Goal: Information Seeking & Learning: Learn about a topic

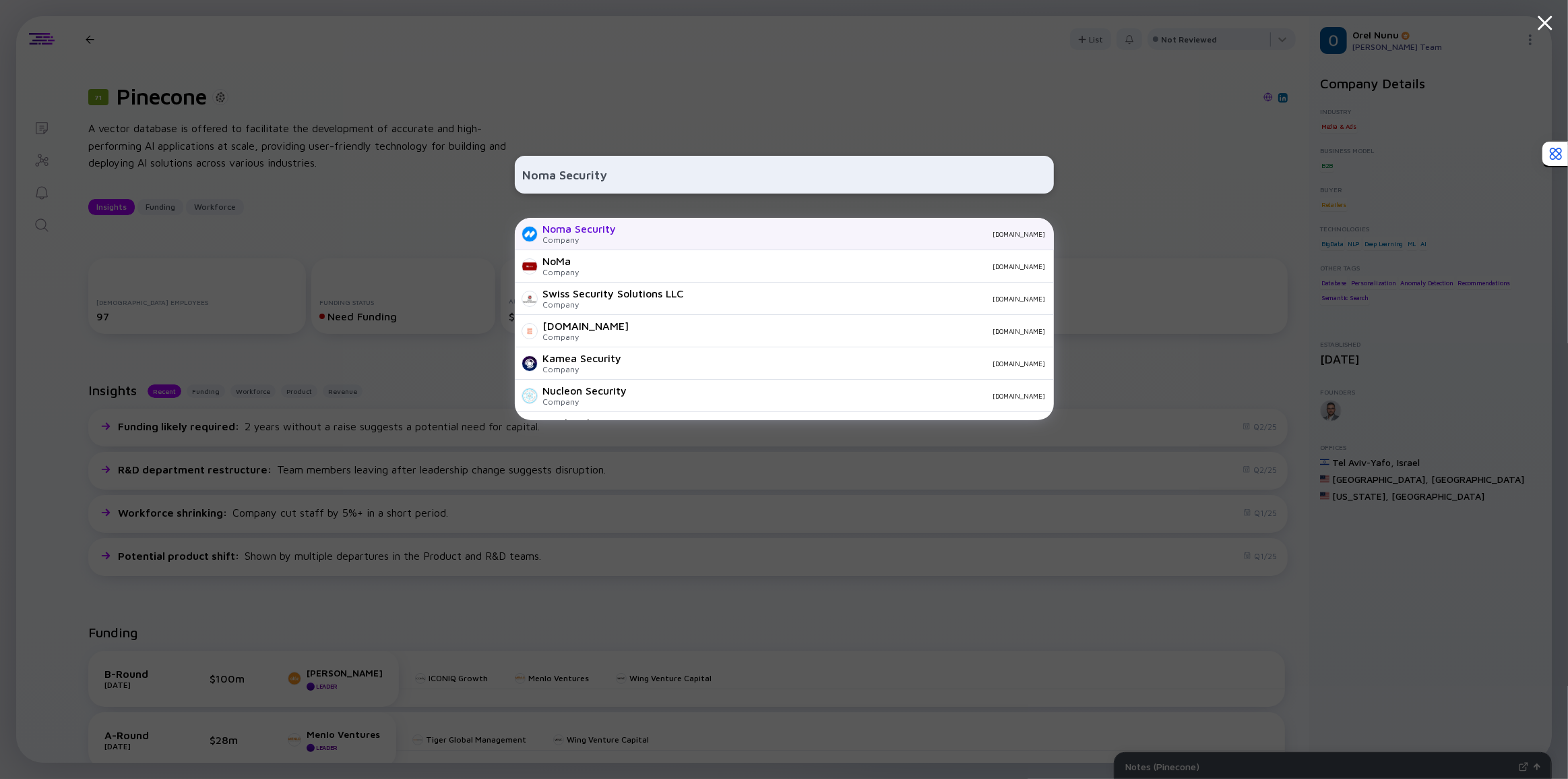
type input "Noma Security"
click at [620, 225] on div "Noma Security Company [DOMAIN_NAME]" at bounding box center [784, 233] width 539 height 32
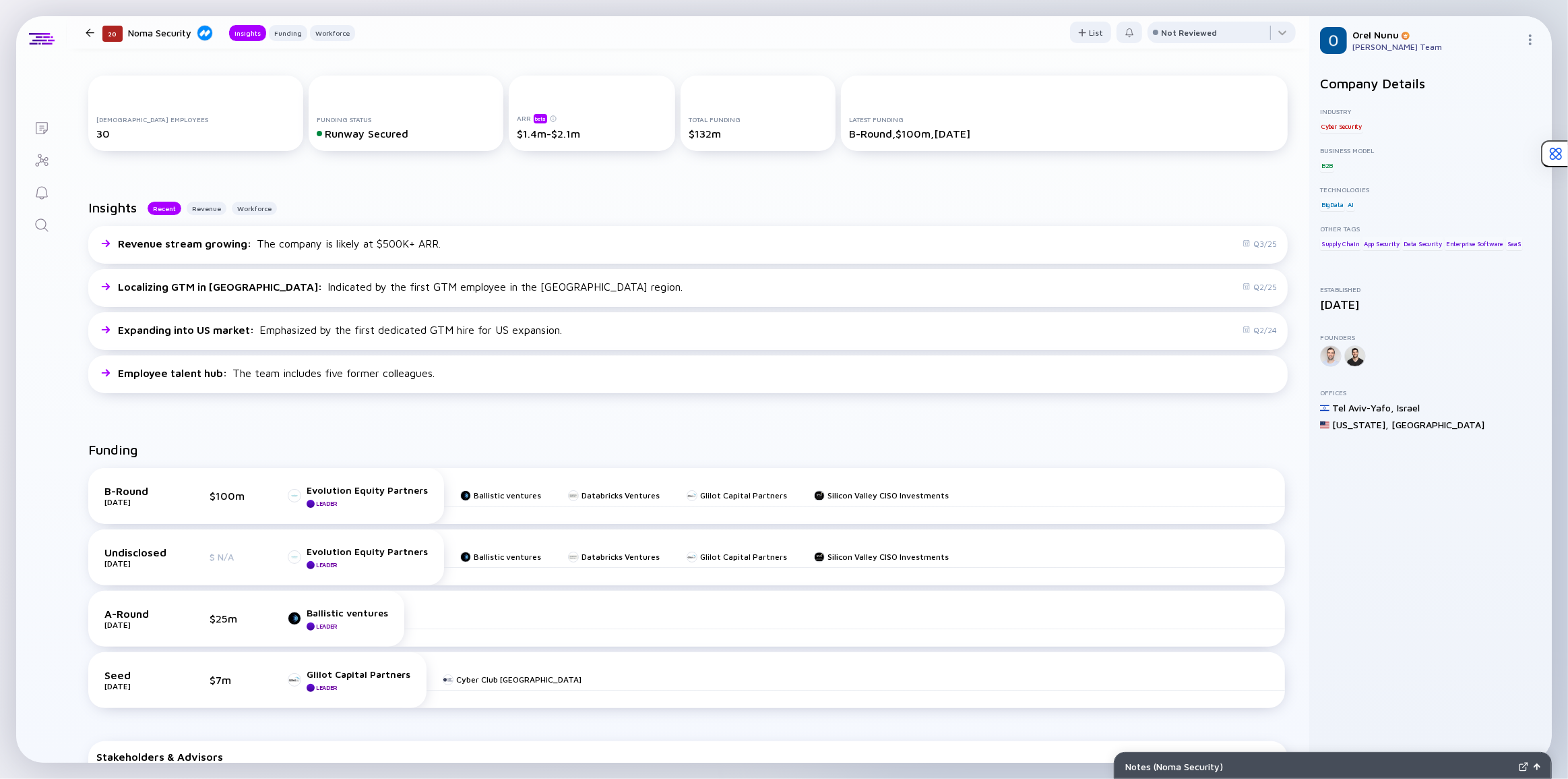
scroll to position [183, 0]
click at [317, 397] on div "Revenue stream growing : The company is likely at $500K+ ARR. Q3/25 Localizing …" at bounding box center [688, 311] width 1200 height 173
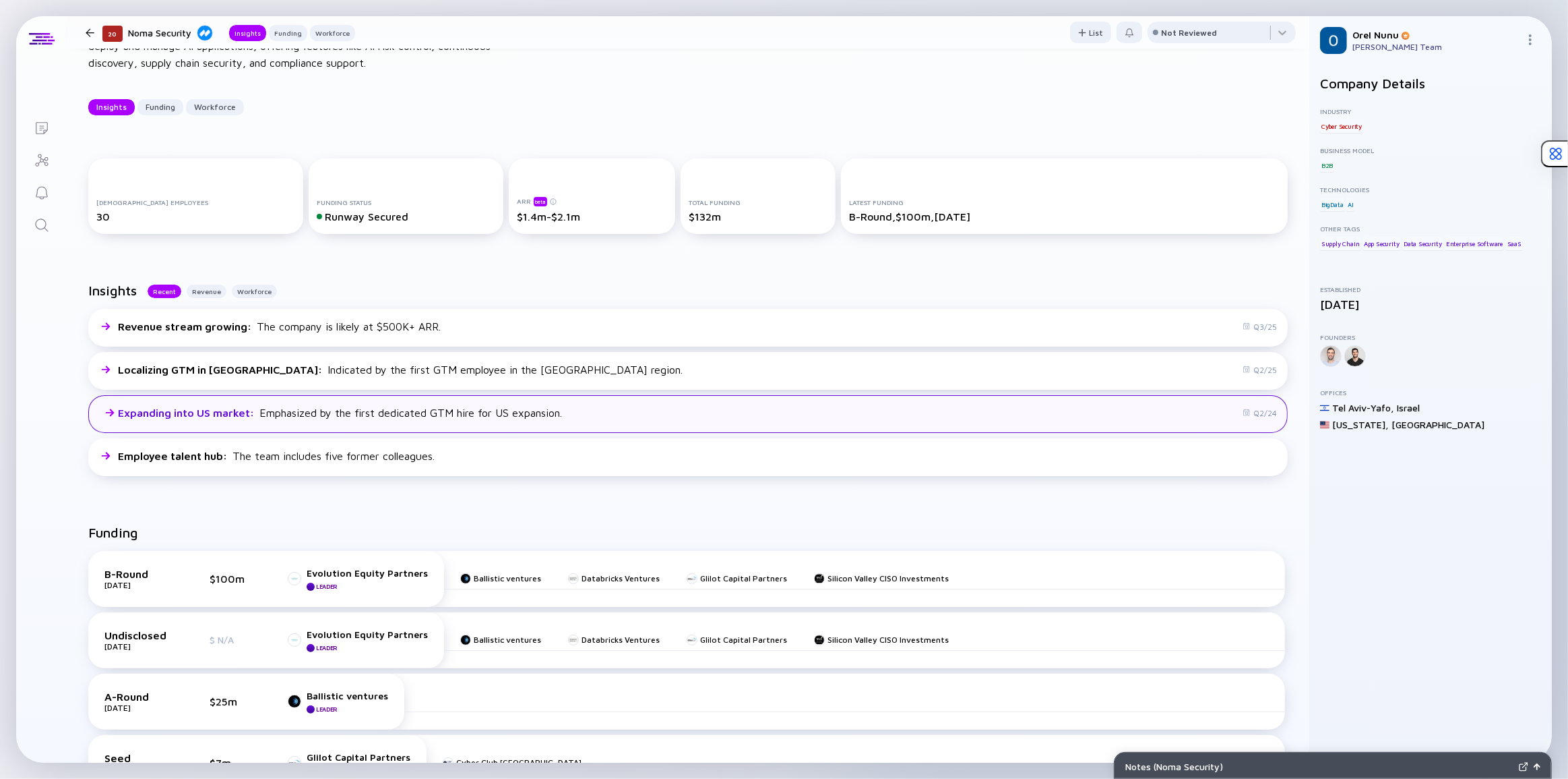
scroll to position [0, 0]
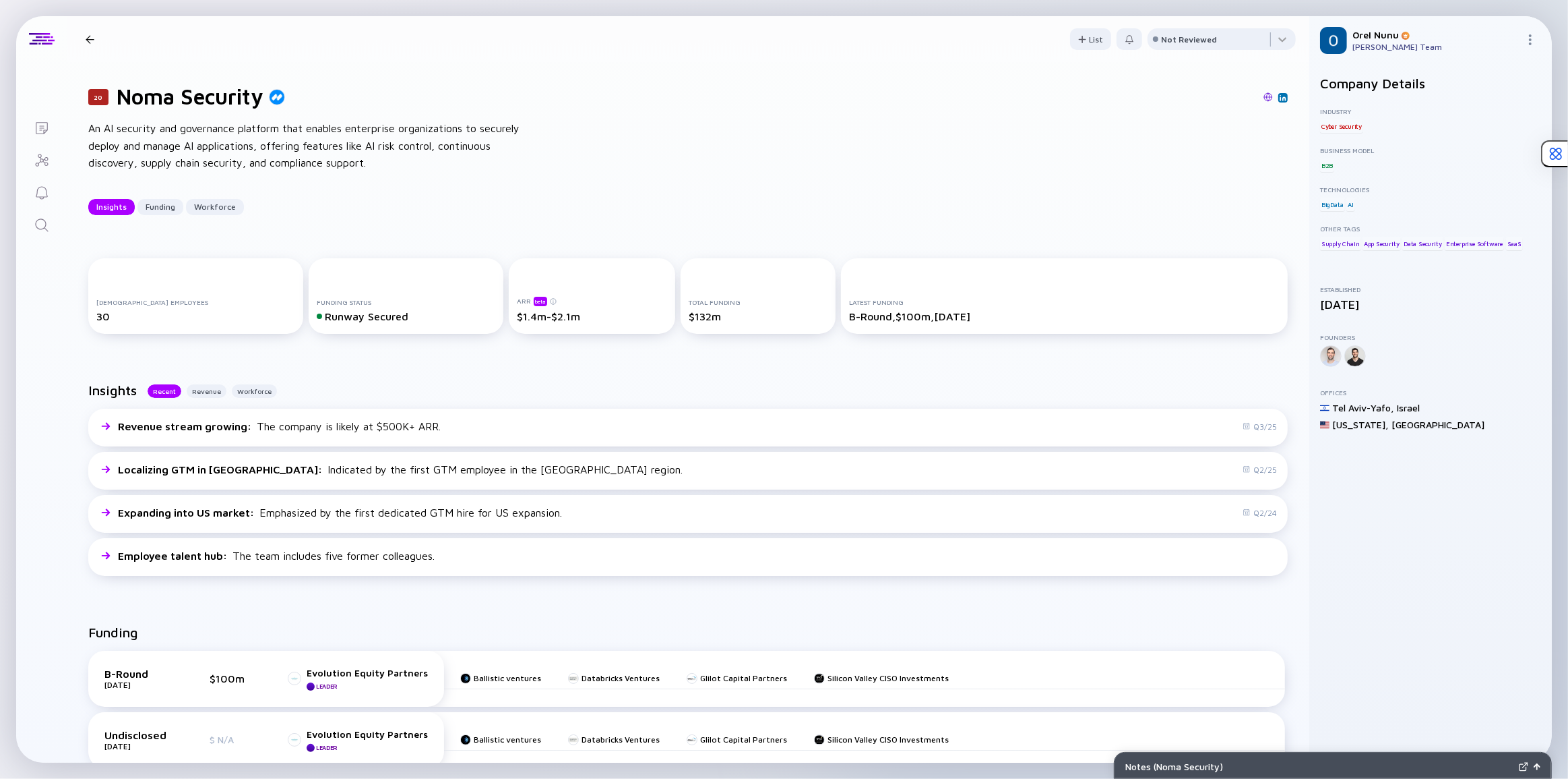
click at [432, 375] on div "Insights Recent Revenue Workforce Revenue stream growing : The company is likel…" at bounding box center [687, 482] width 1243 height 242
click at [429, 377] on div "Insights Recent Revenue Workforce Revenue stream growing : The company is likel…" at bounding box center [687, 482] width 1243 height 242
click at [42, 224] on icon "Search" at bounding box center [42, 225] width 17 height 17
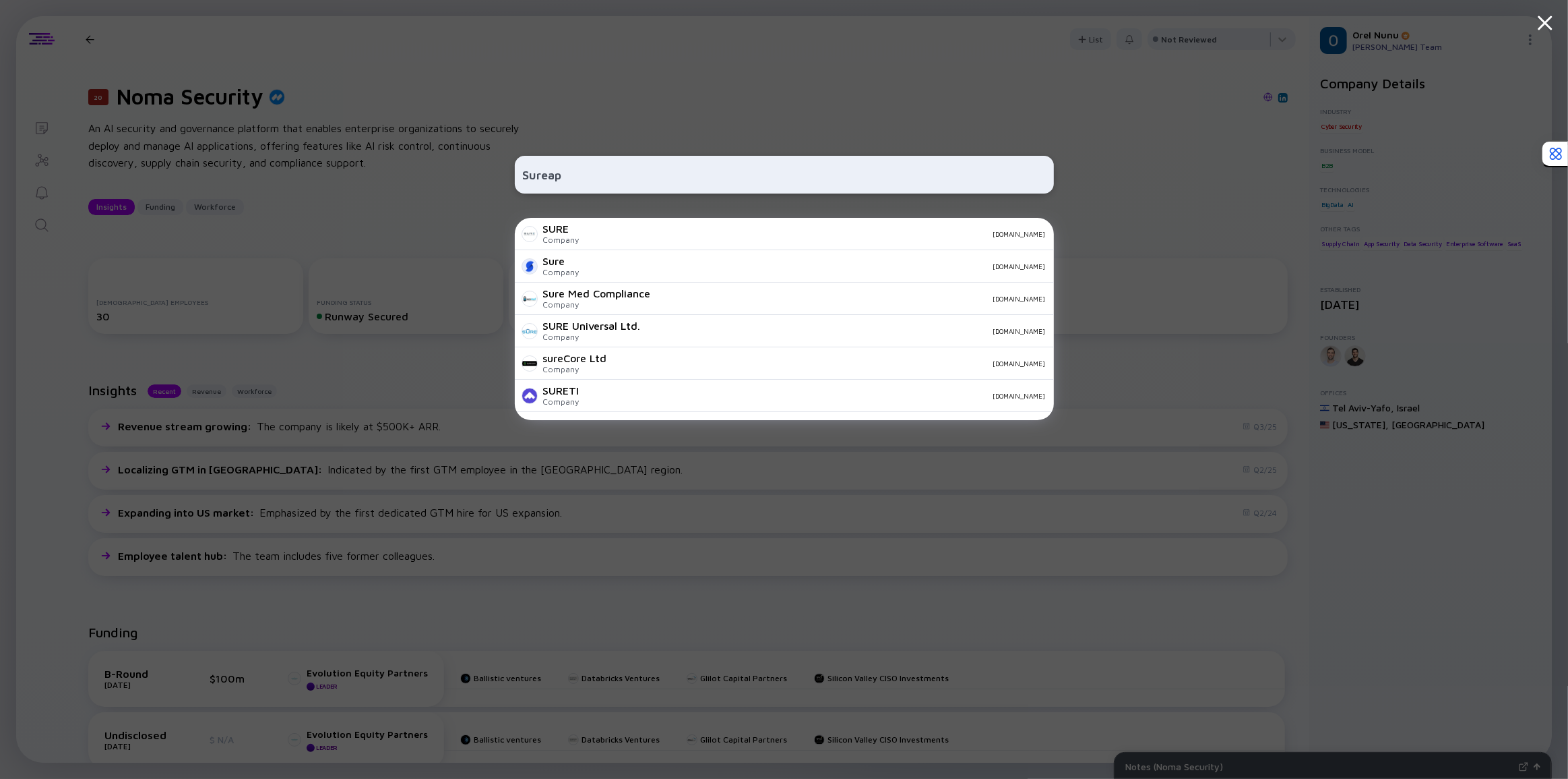
type input "Sureapp"
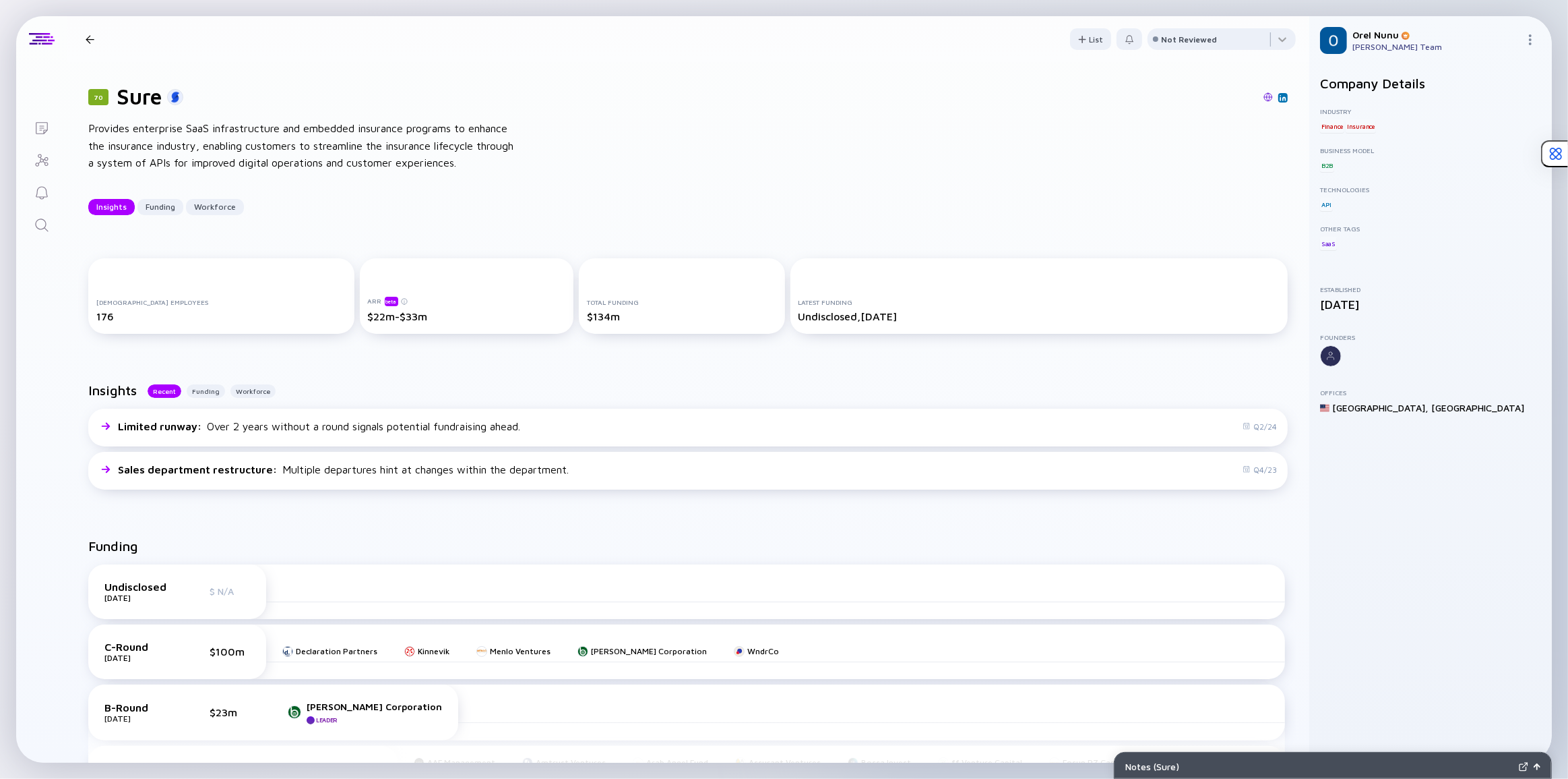
click at [265, 135] on div "Provides enterprise SaaS infrastructure and embedded insurance programs to enha…" at bounding box center [304, 145] width 432 height 52
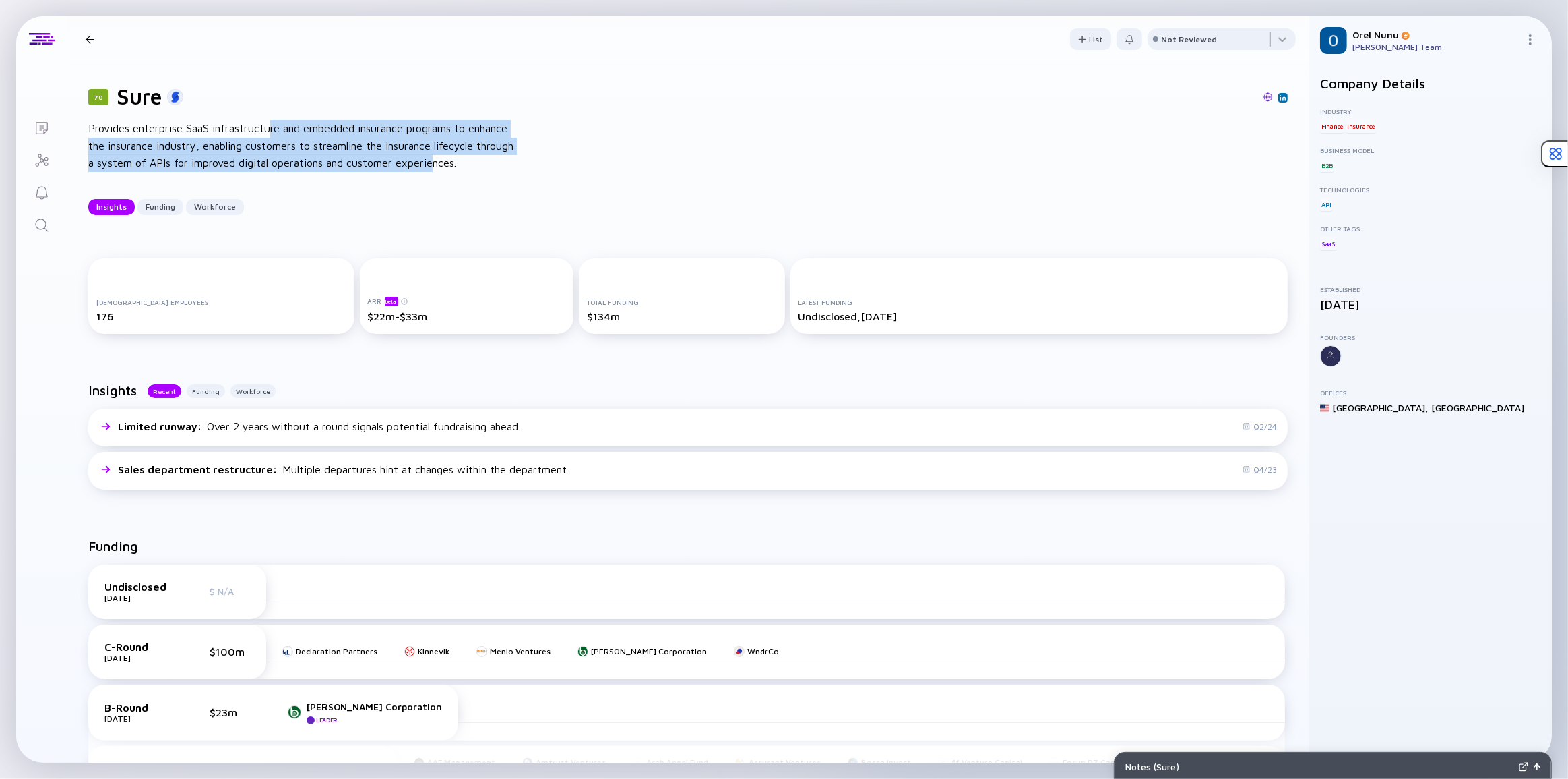
drag, startPoint x: 268, startPoint y: 127, endPoint x: 478, endPoint y: 157, distance: 212.1
click at [478, 157] on div "Provides enterprise SaaS infrastructure and embedded insurance programs to enha…" at bounding box center [304, 145] width 432 height 52
click at [478, 156] on div "Provides enterprise SaaS infrastructure and embedded insurance programs to enha…" at bounding box center [304, 145] width 432 height 52
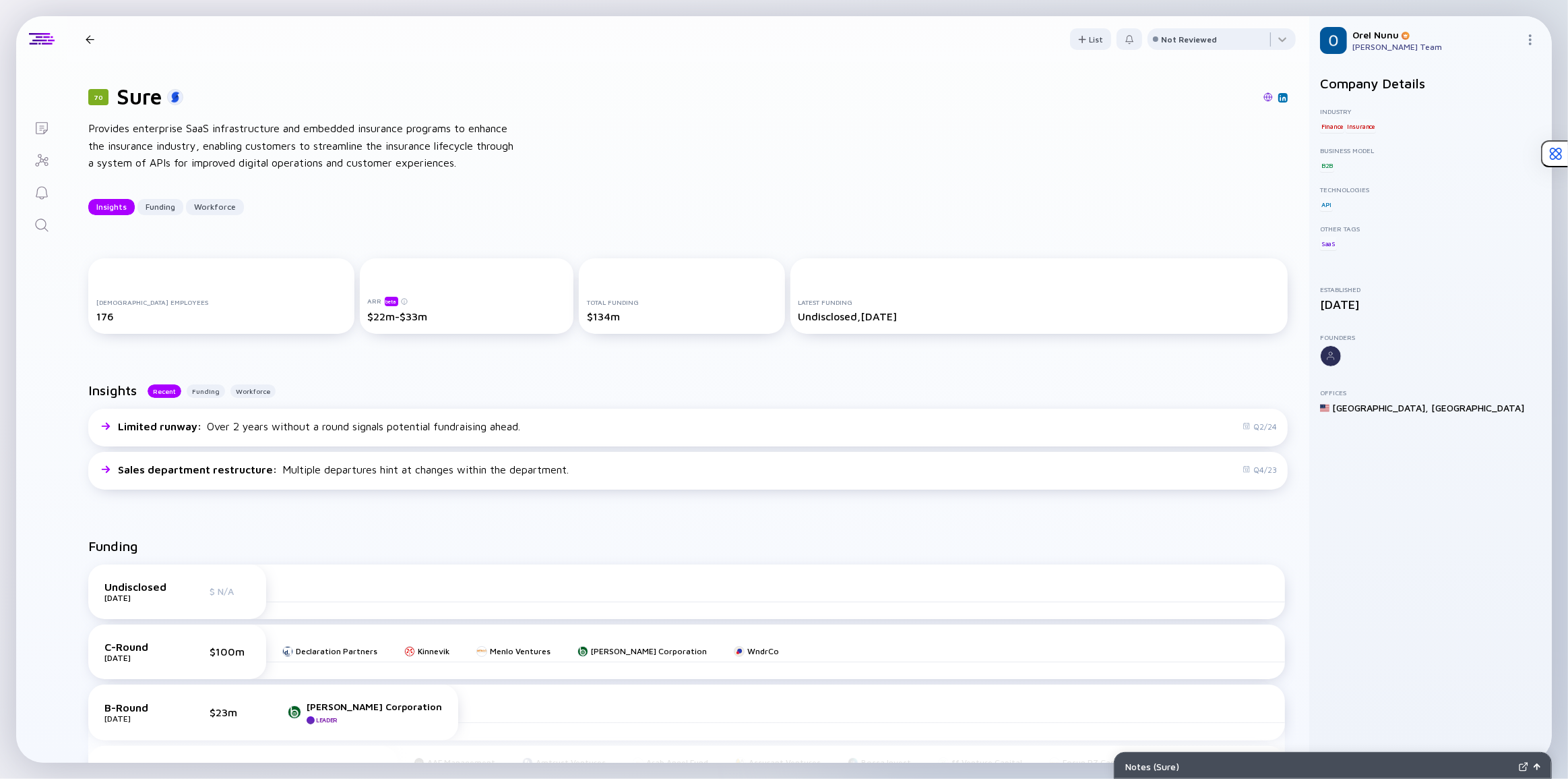
click at [521, 219] on div "70 Sure Provides enterprise SaaS infrastructure and embedded insurance programs…" at bounding box center [687, 149] width 1243 height 175
click at [40, 215] on link "Search" at bounding box center [42, 223] width 51 height 32
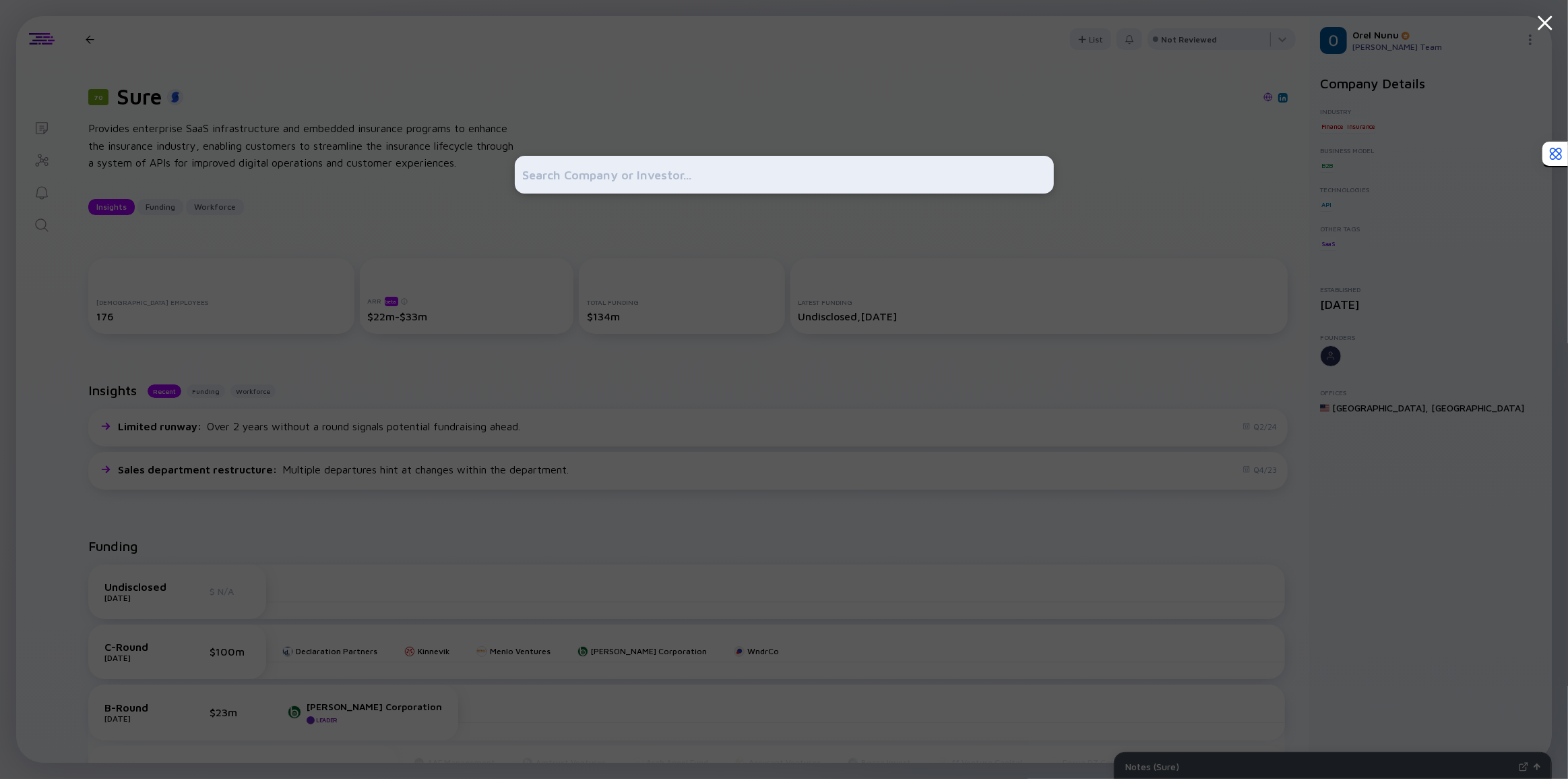
click at [612, 175] on input "text" at bounding box center [784, 175] width 523 height 24
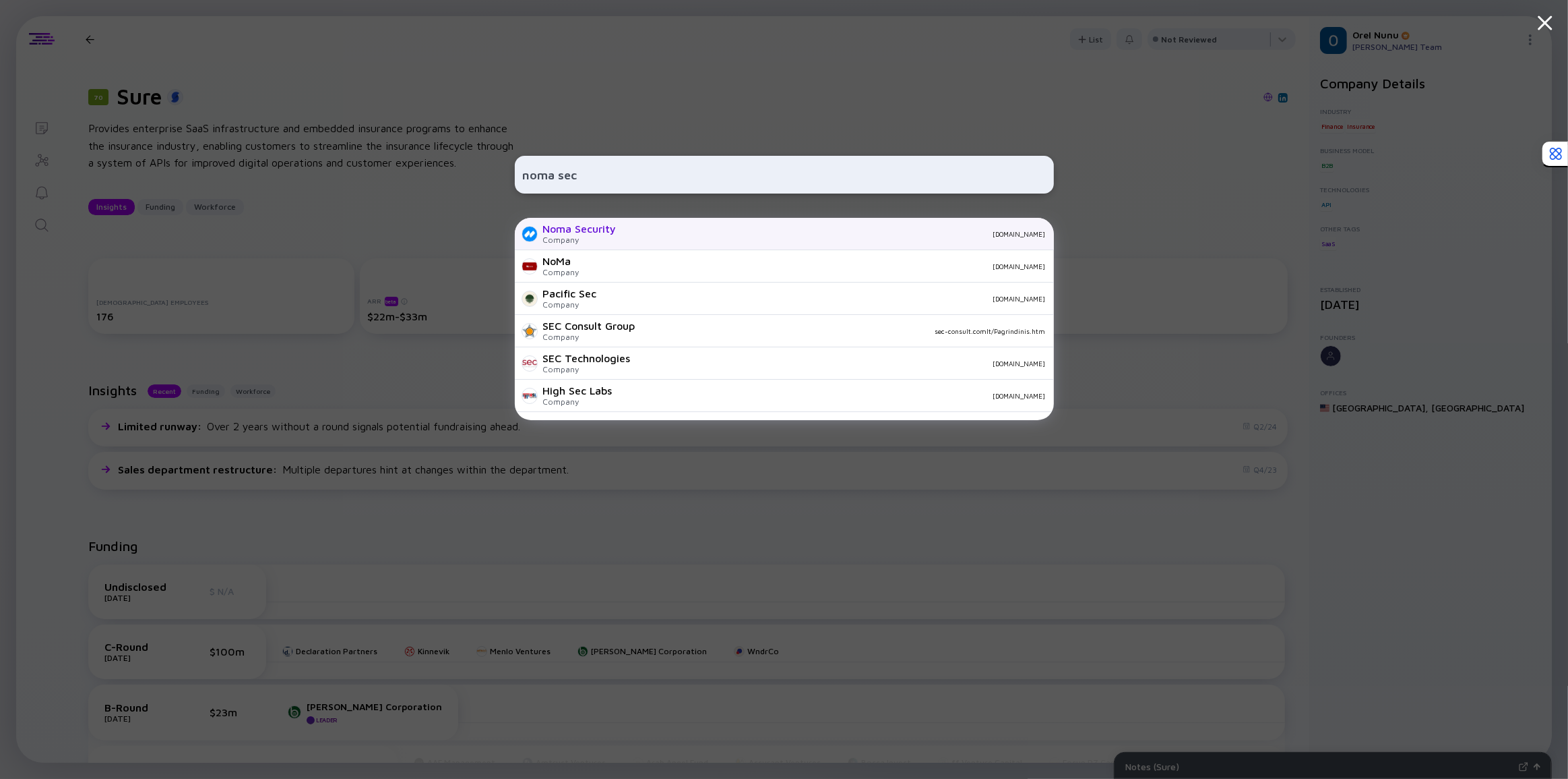
type input "noma sec"
click at [583, 235] on div "Noma Security" at bounding box center [579, 228] width 73 height 12
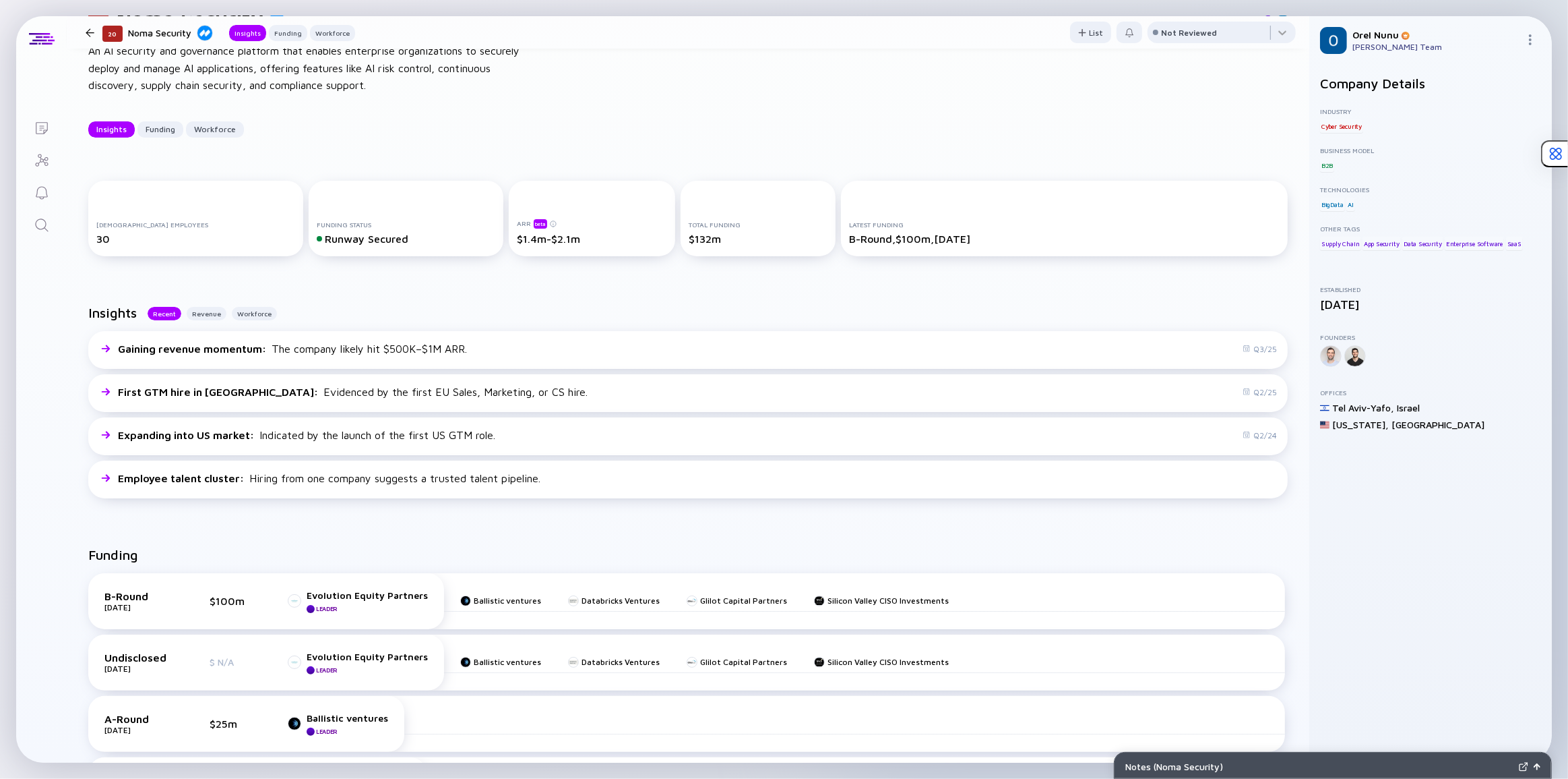
scroll to position [306, 0]
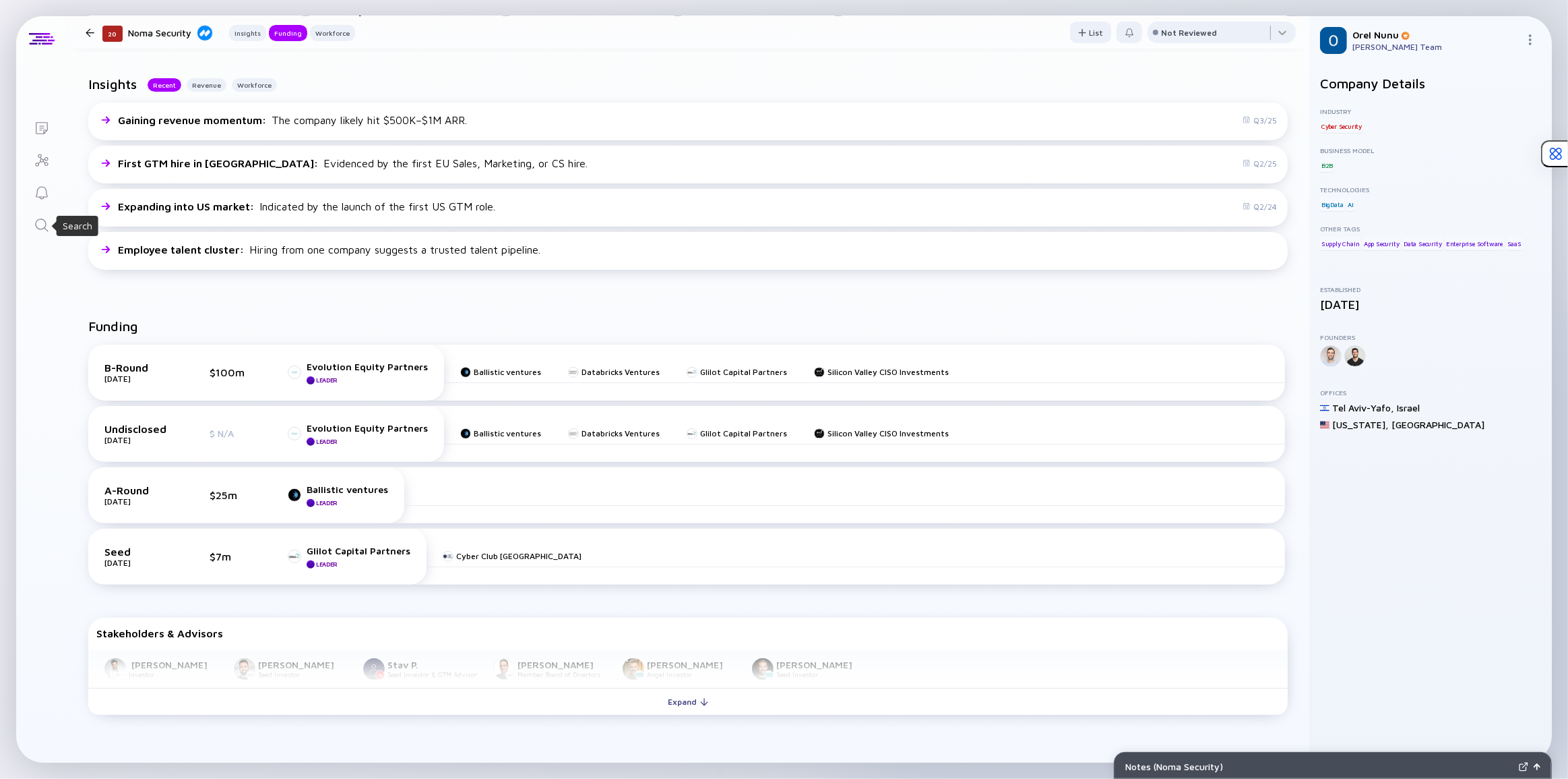
click at [43, 229] on icon "Search" at bounding box center [42, 225] width 17 height 17
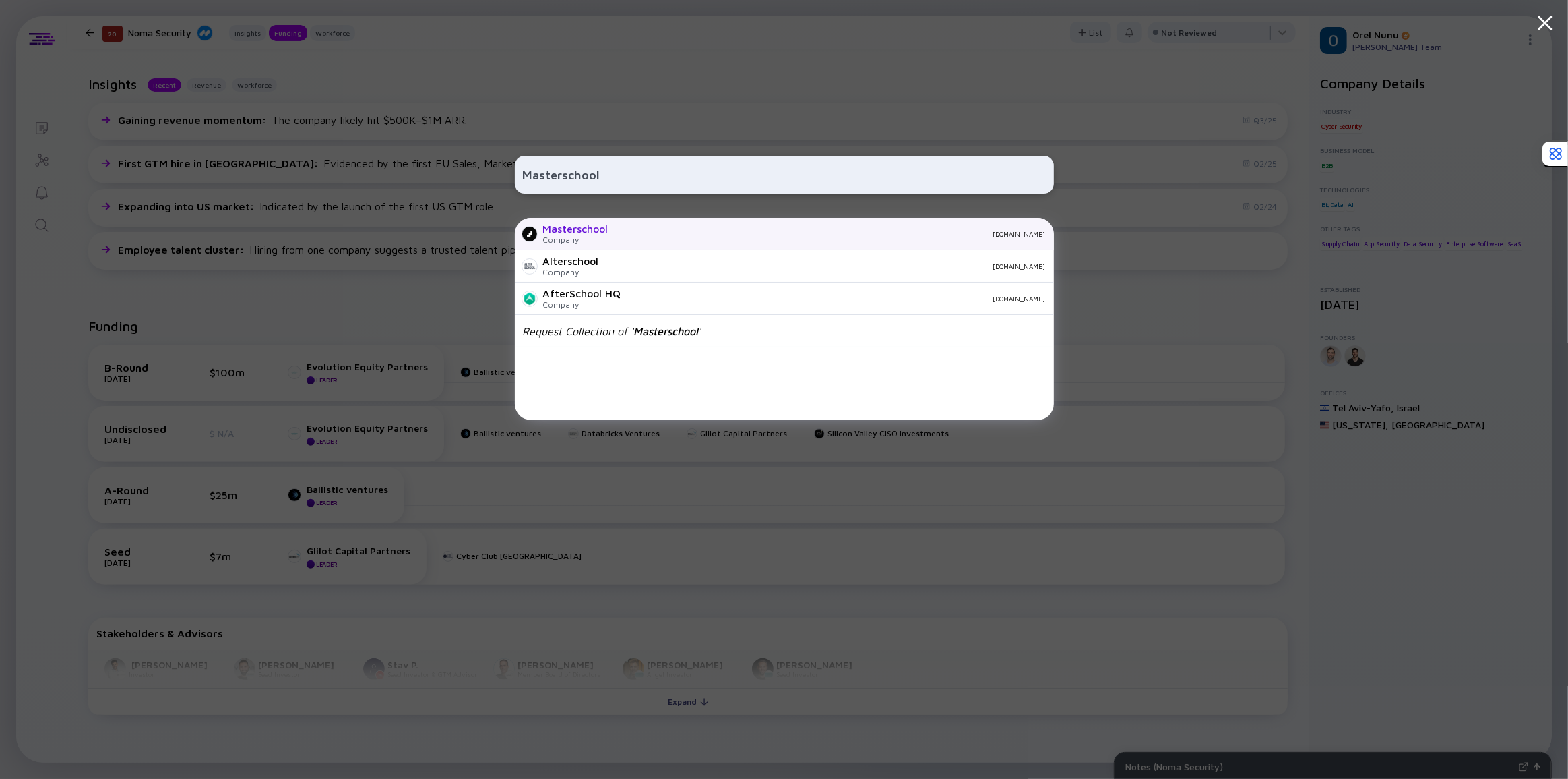
type input "Masterschool"
click at [603, 233] on div "Masterschool" at bounding box center [575, 228] width 65 height 12
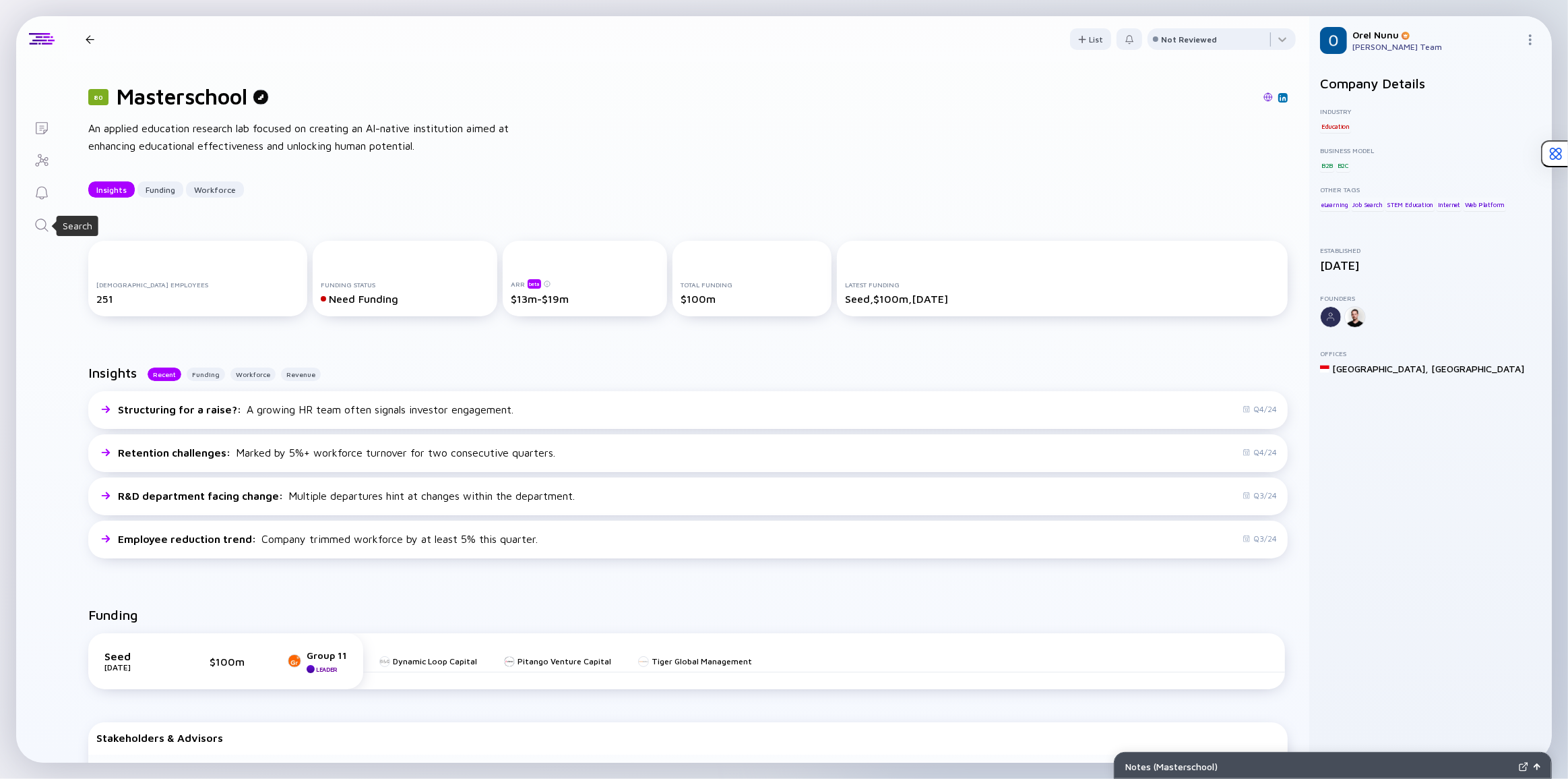
click at [29, 228] on link "Search" at bounding box center [42, 223] width 51 height 32
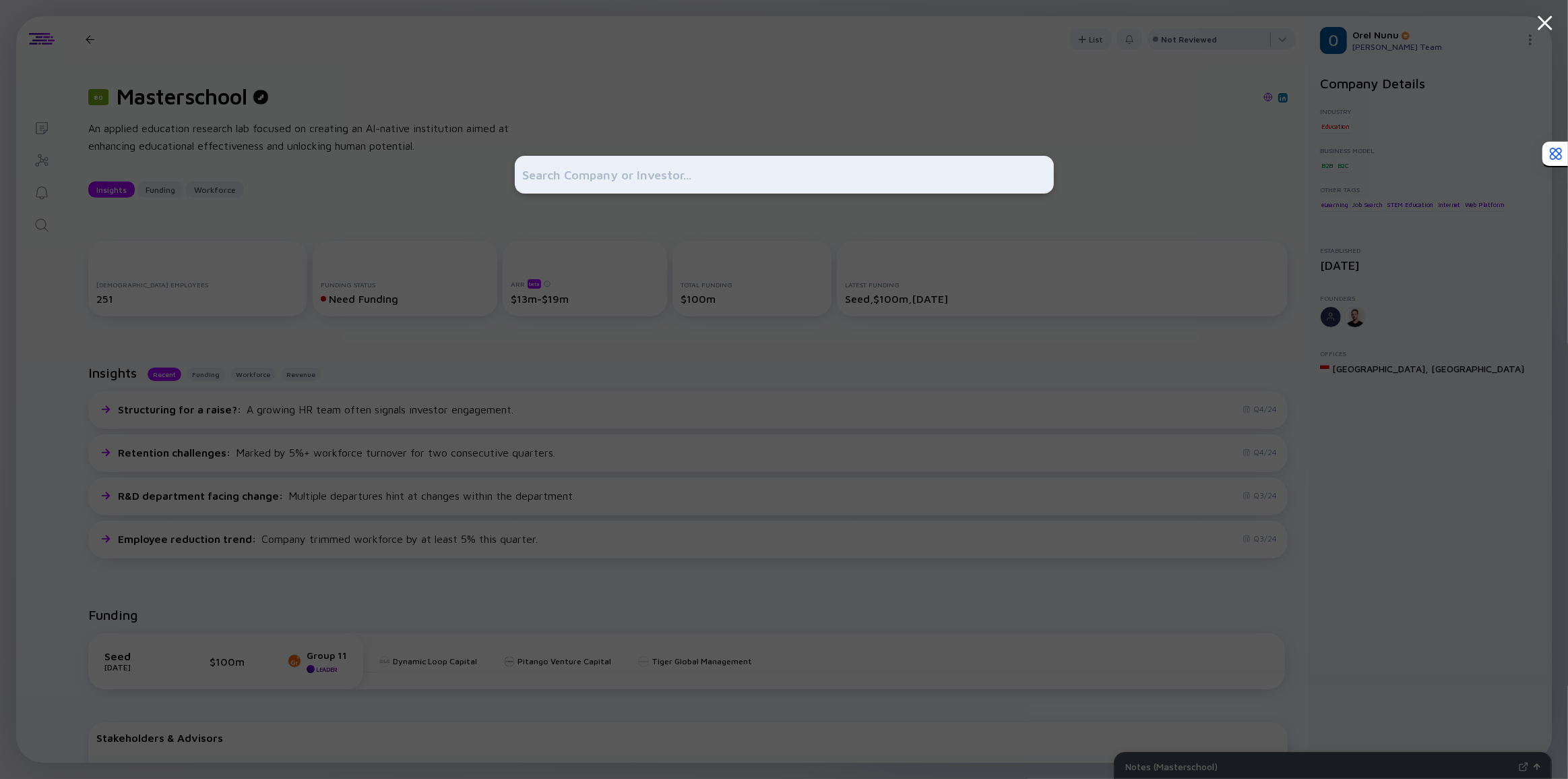
type input "[URL][DOMAIN_NAME]"
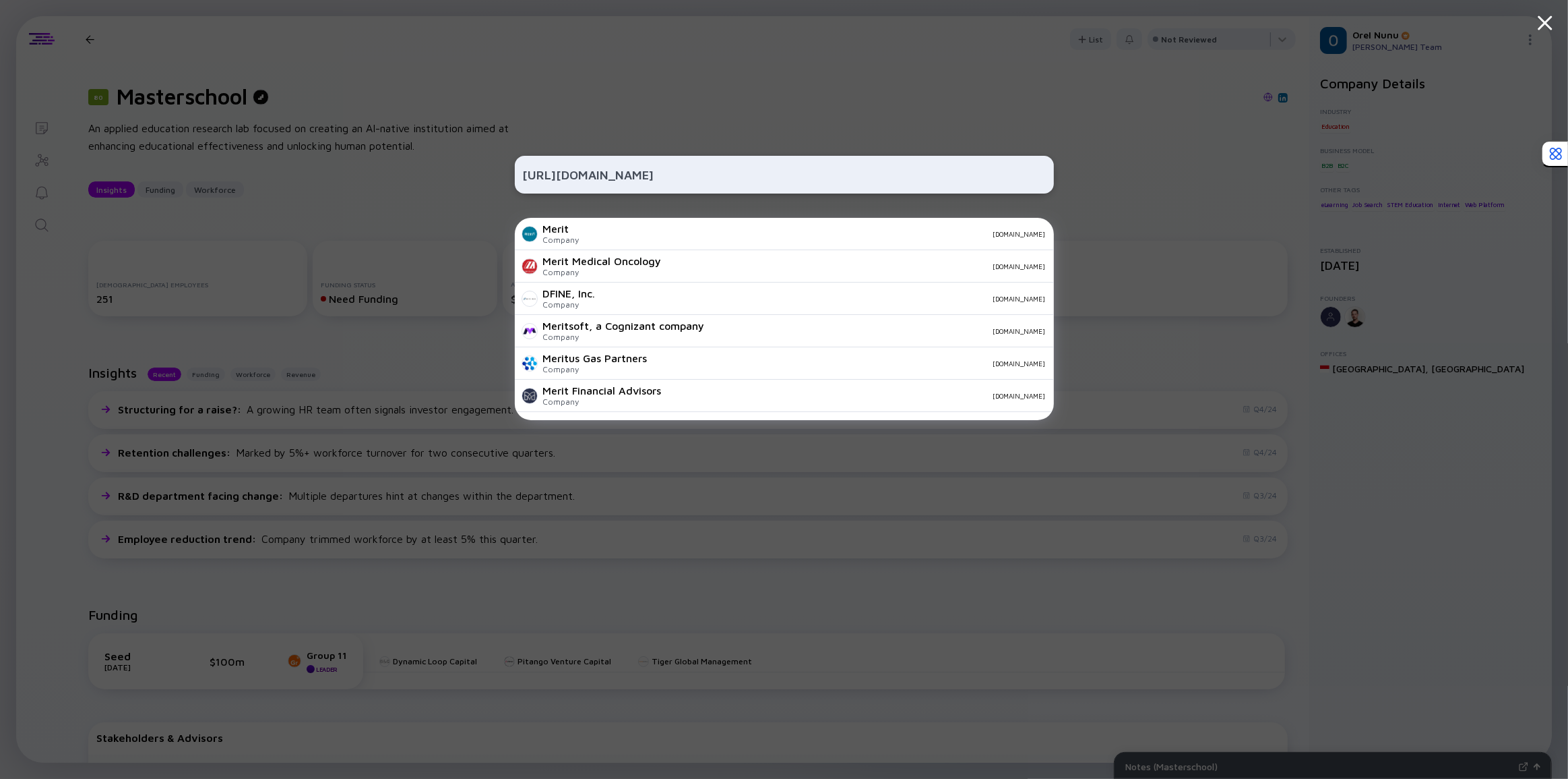
drag, startPoint x: 521, startPoint y: 178, endPoint x: 491, endPoint y: 181, distance: 30.1
click at [492, 181] on div "[URL][DOMAIN_NAME] Merit Company [DOMAIN_NAME] Merit Medical Oncology Company […" at bounding box center [784, 389] width 1568 height 779
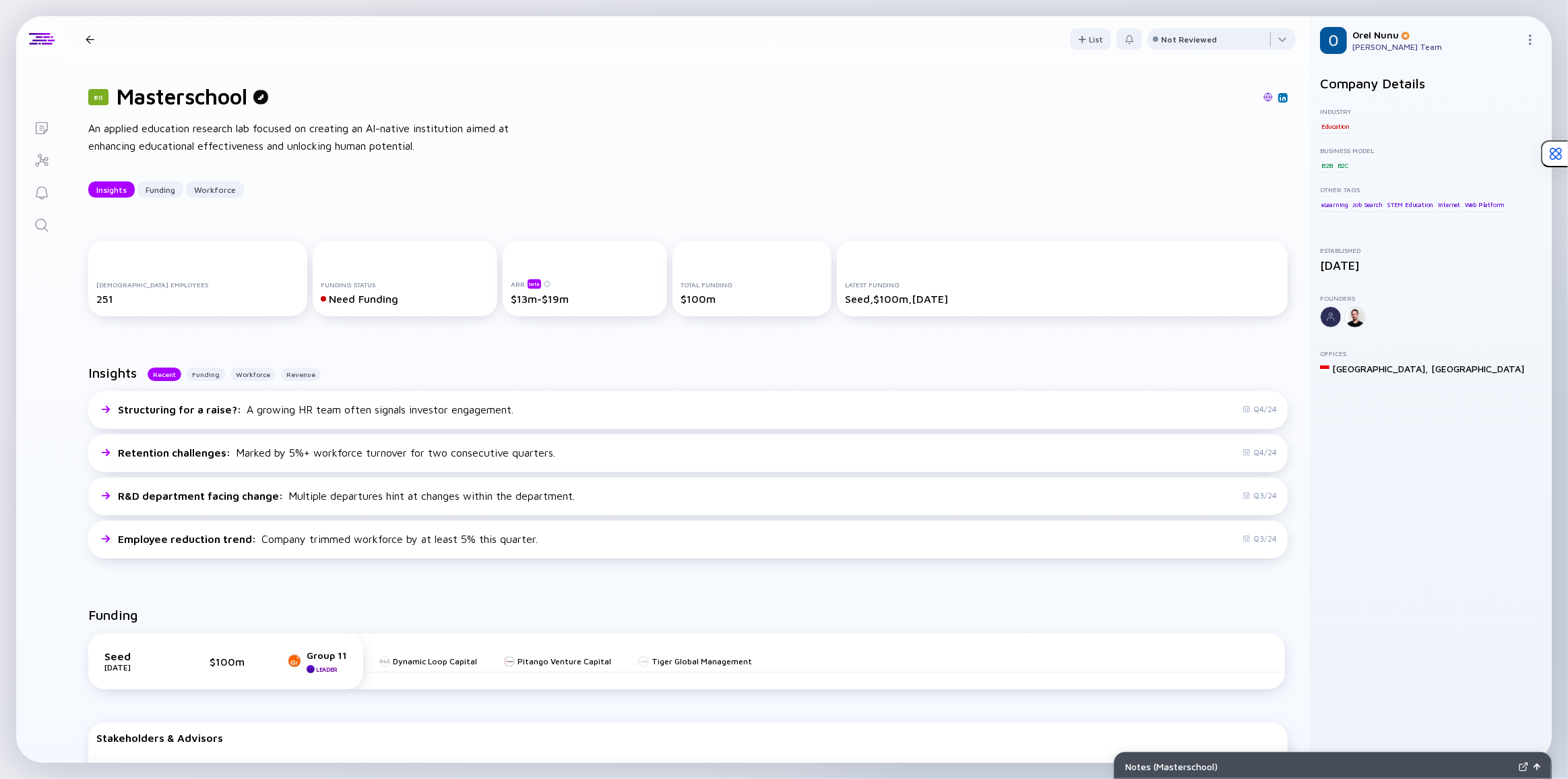
click at [46, 229] on icon "Search" at bounding box center [42, 225] width 17 height 17
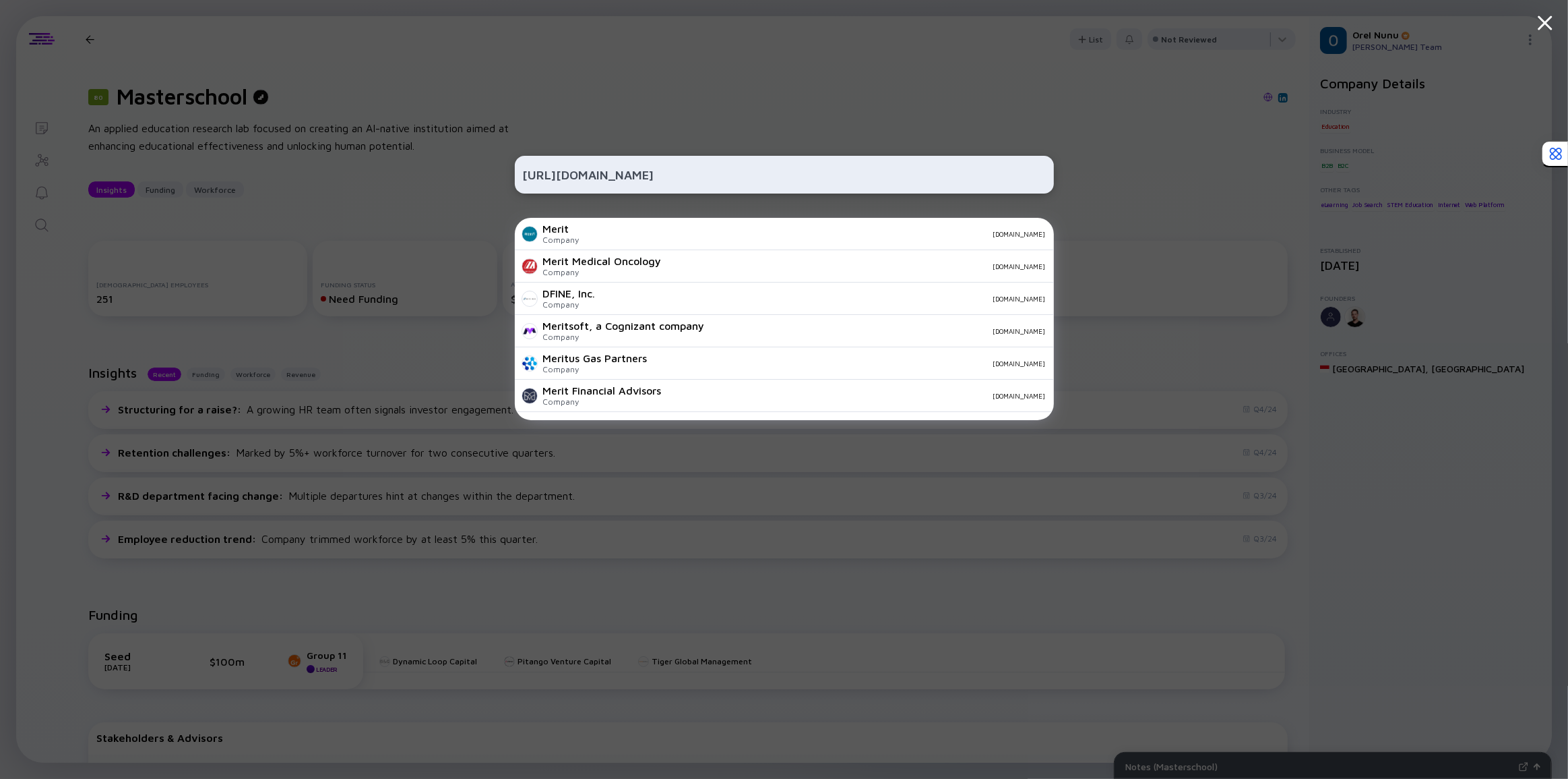
click at [564, 174] on input "[URL][DOMAIN_NAME]" at bounding box center [784, 175] width 523 height 24
type input "[DOMAIN_NAME]"
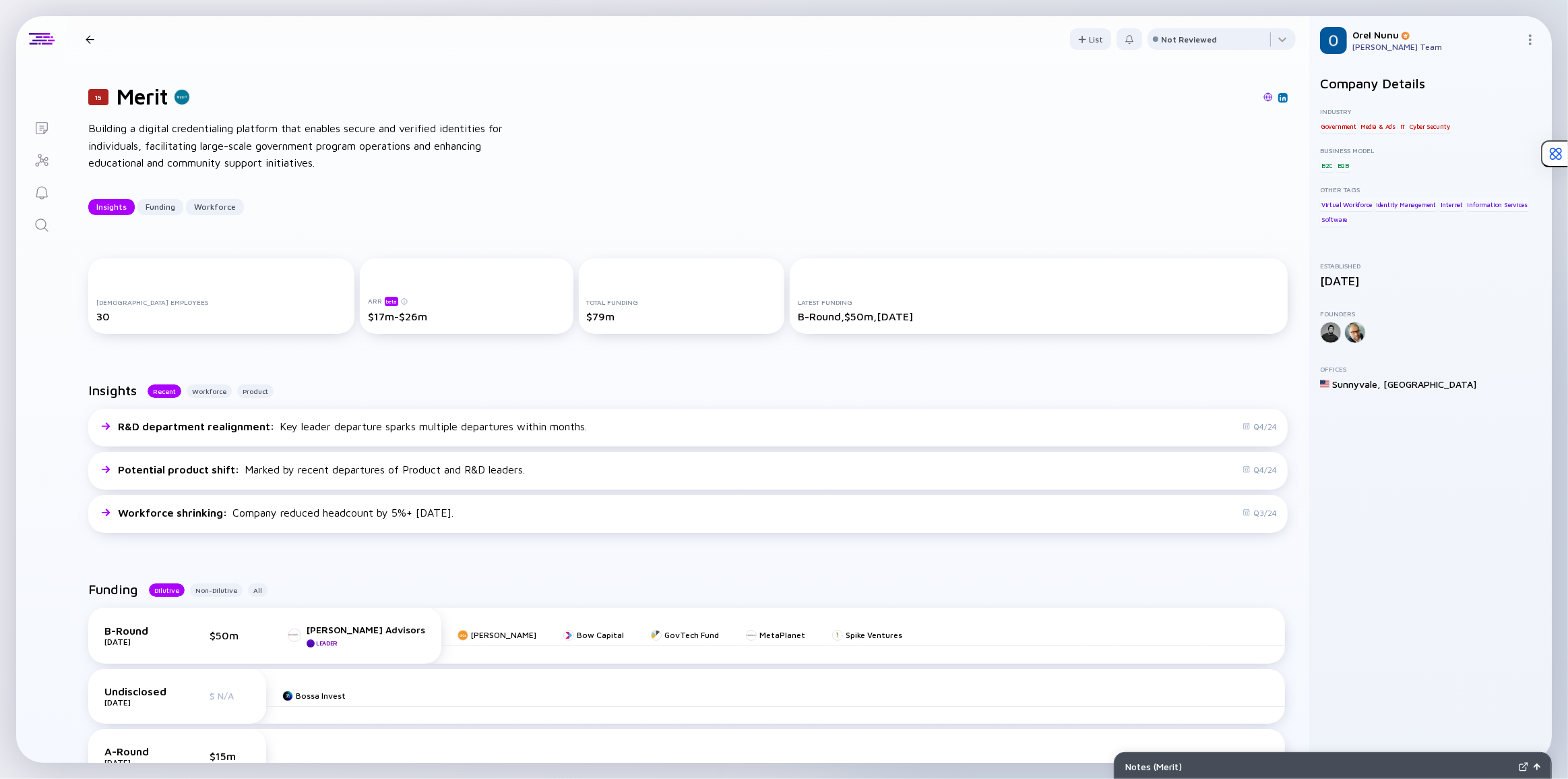
click at [637, 214] on div "15 Merit Building a digital credentialing platform that enables secure and veri…" at bounding box center [687, 149] width 1243 height 175
click at [595, 229] on div "15 Merit Building a digital credentialing platform that enables secure and veri…" at bounding box center [687, 149] width 1243 height 175
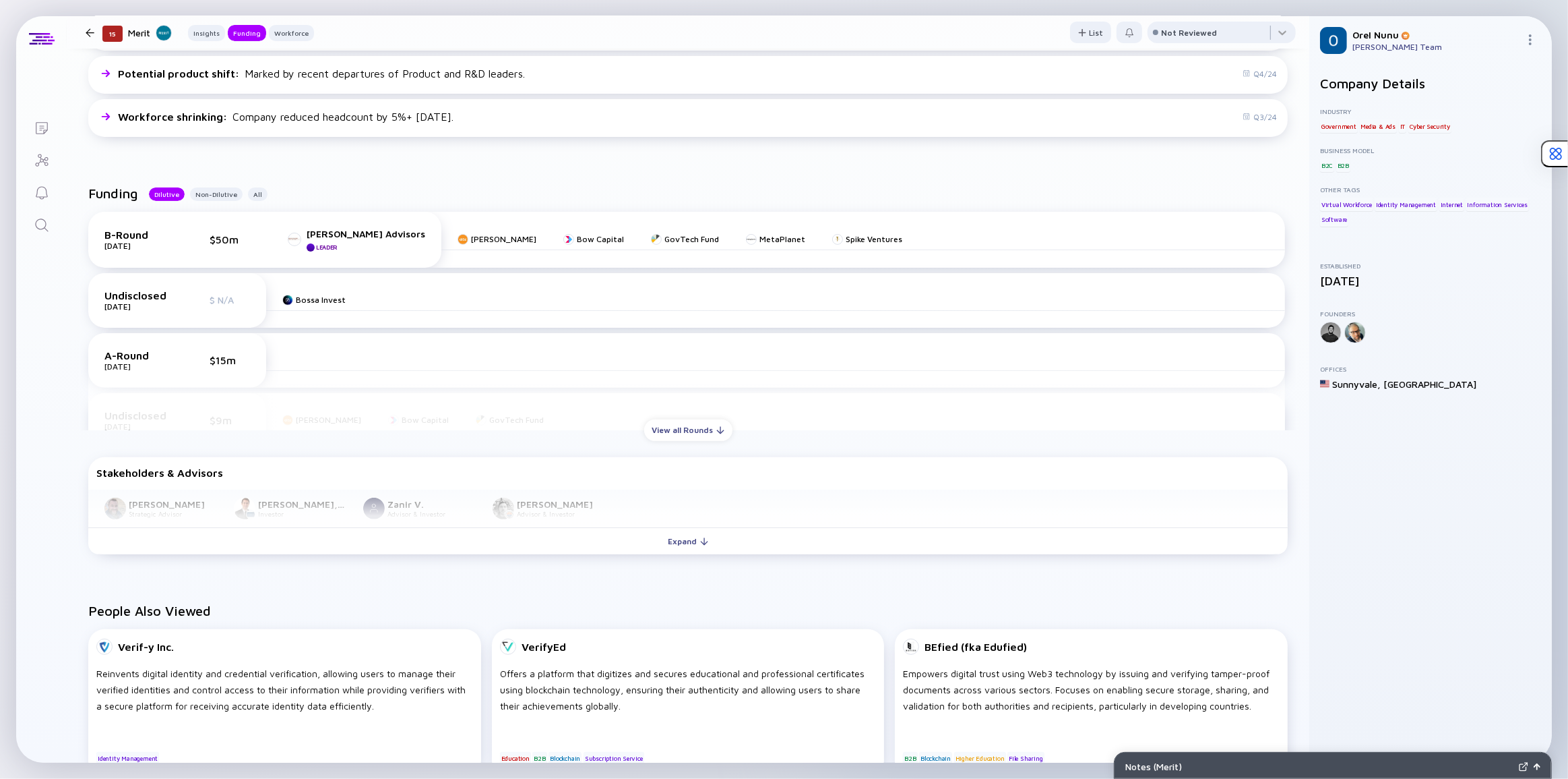
scroll to position [490, 0]
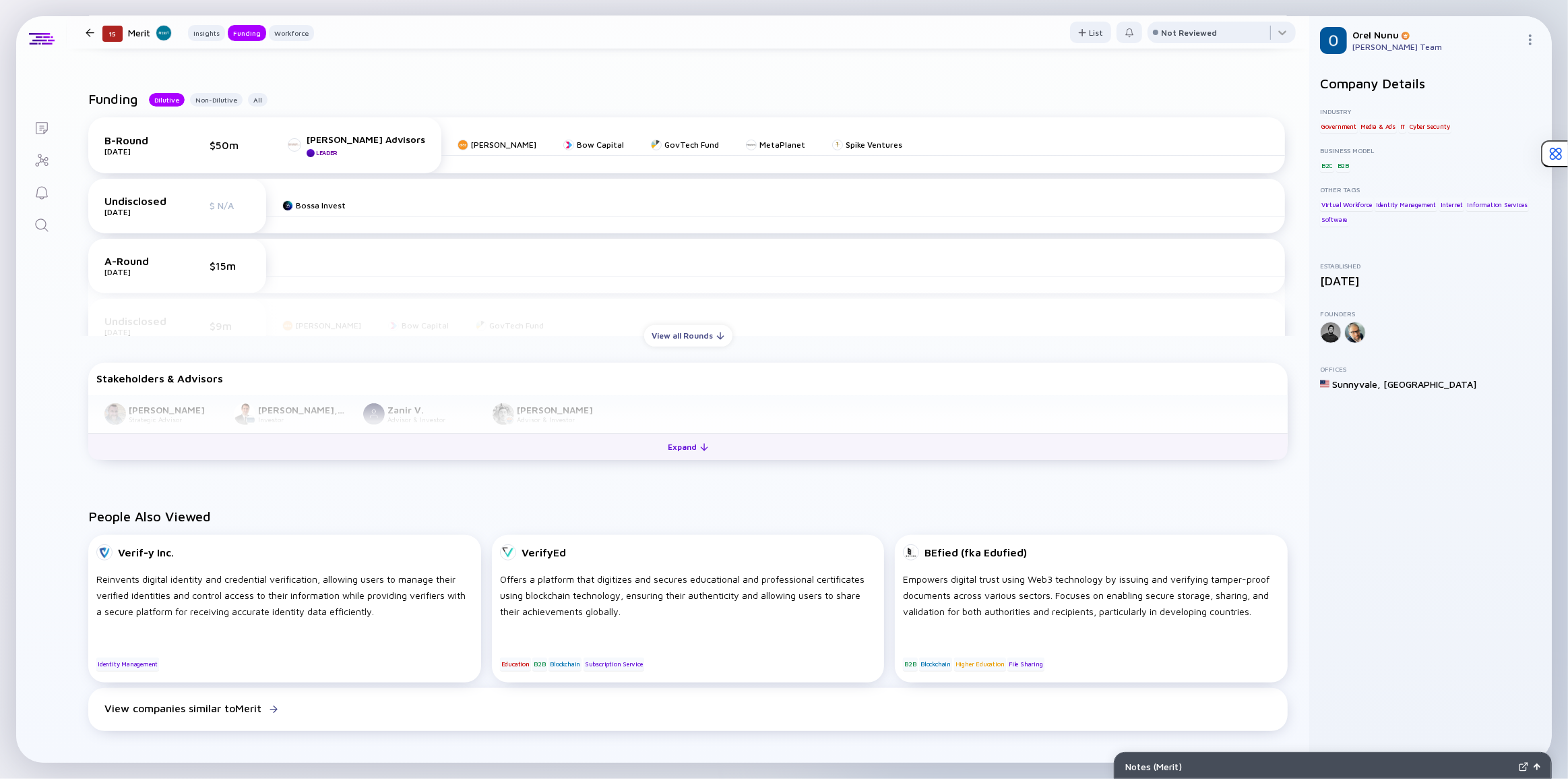
click at [574, 451] on button "Expand" at bounding box center [688, 447] width 1200 height 27
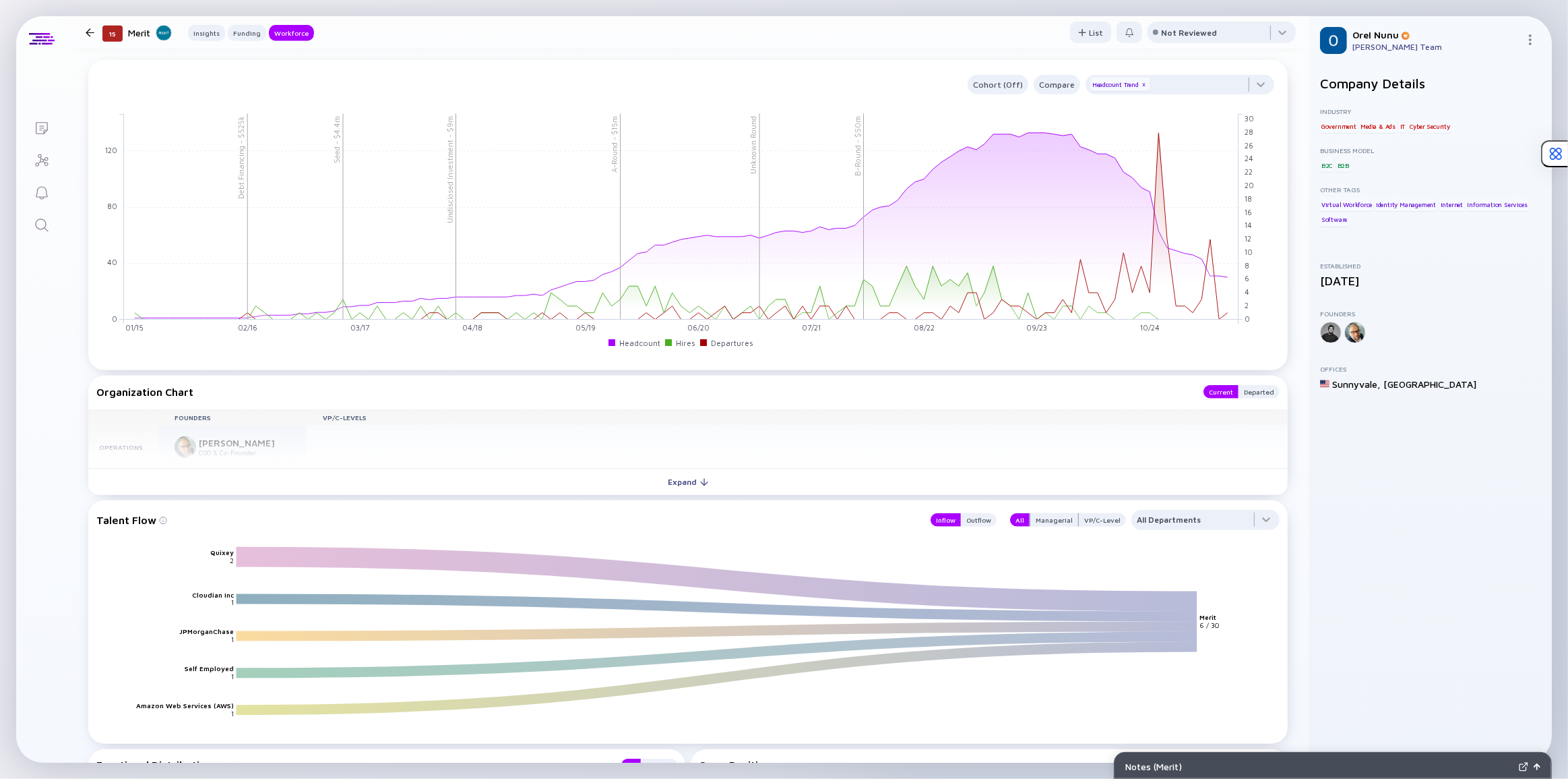
scroll to position [1042, 0]
